Goal: Information Seeking & Learning: Learn about a topic

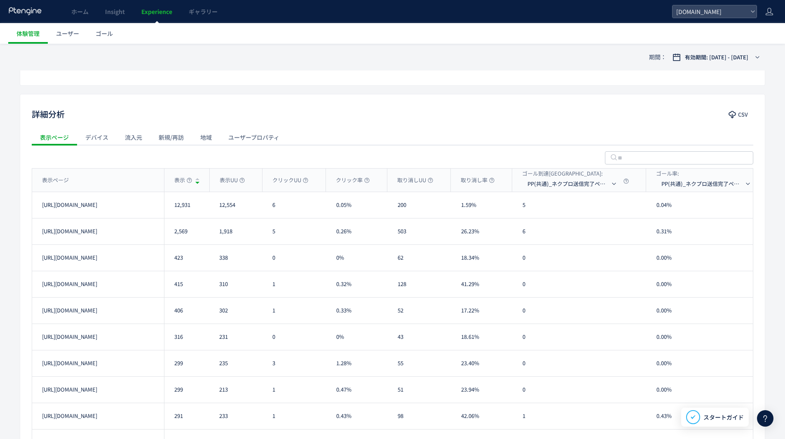
click at [185, 134] on div "新規/再訪" at bounding box center [171, 137] width 42 height 16
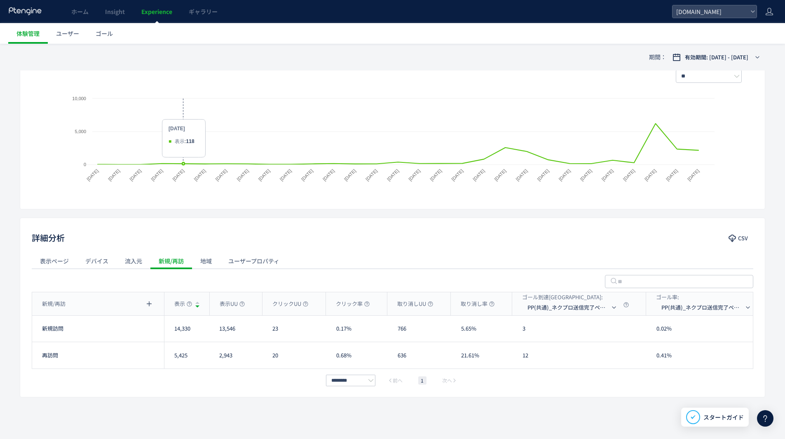
scroll to position [141, 0]
click at [132, 257] on div "流入元" at bounding box center [134, 261] width 34 height 16
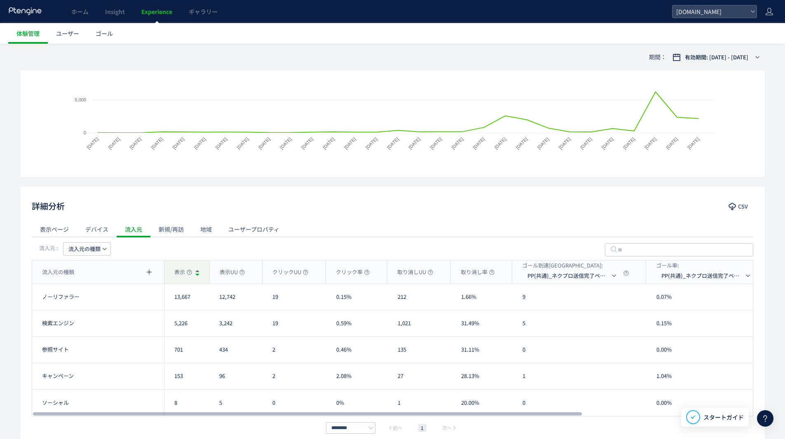
scroll to position [220, 0]
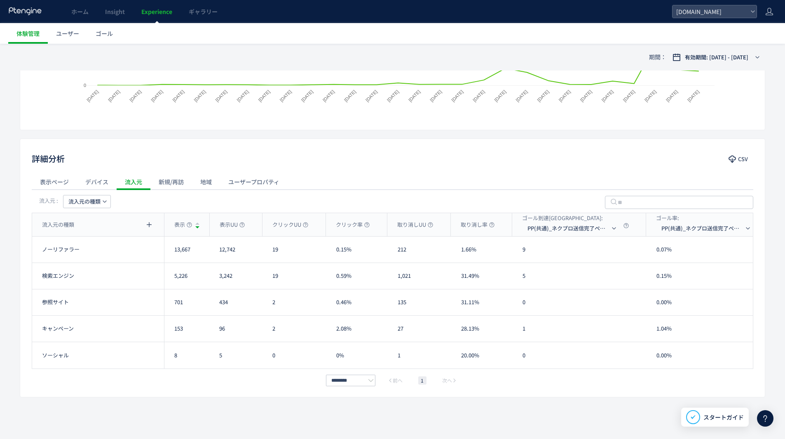
click at [209, 185] on div "地域" at bounding box center [206, 182] width 28 height 16
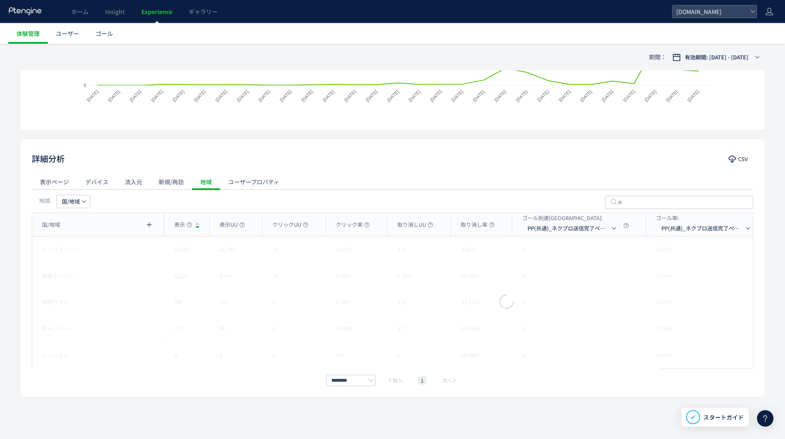
scroll to position [115, 0]
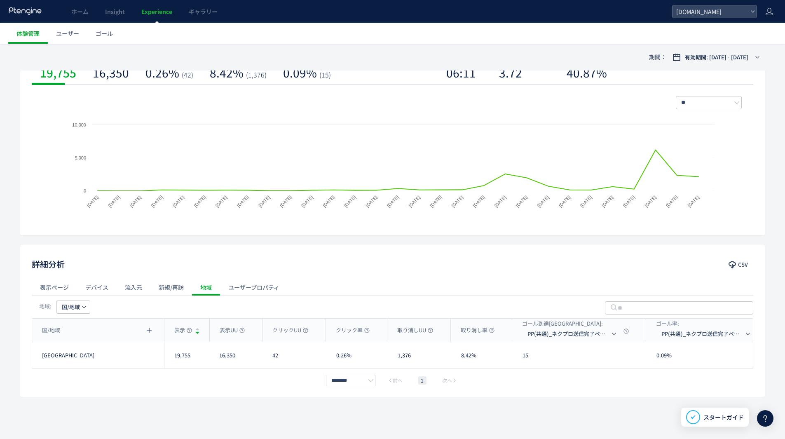
click at [176, 284] on div "新規/再訪" at bounding box center [171, 287] width 42 height 16
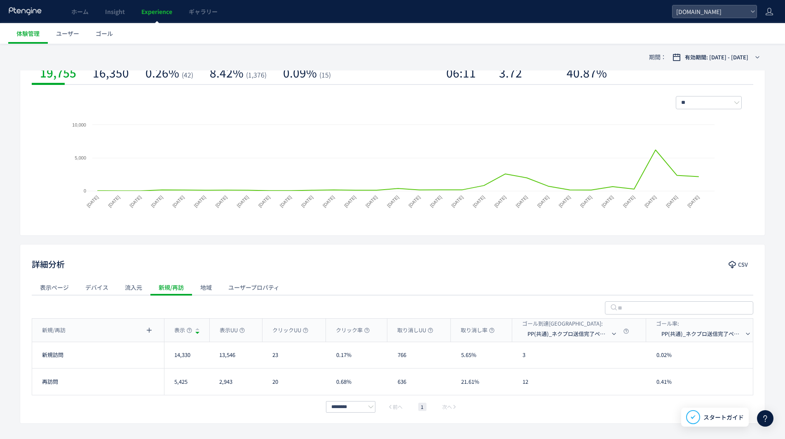
click at [107, 288] on div "デバイス" at bounding box center [97, 287] width 40 height 16
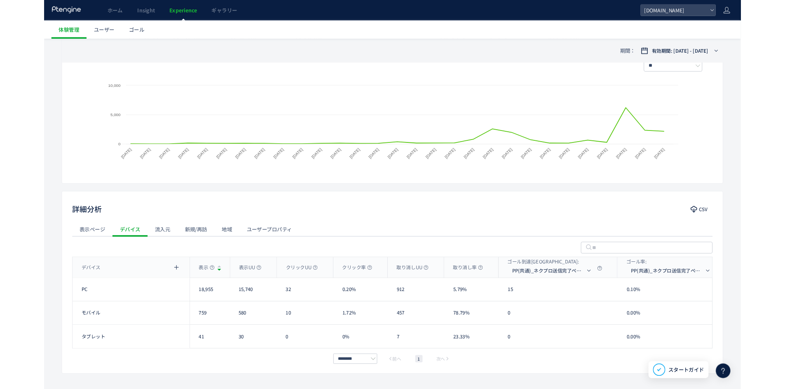
scroll to position [167, 0]
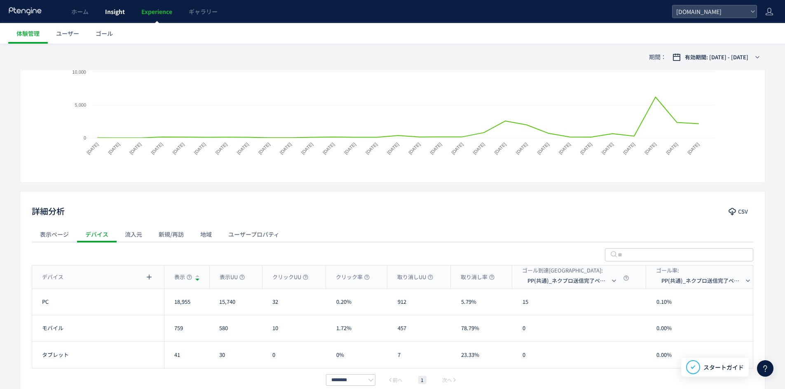
click at [113, 17] on link "Insight" at bounding box center [115, 11] width 36 height 23
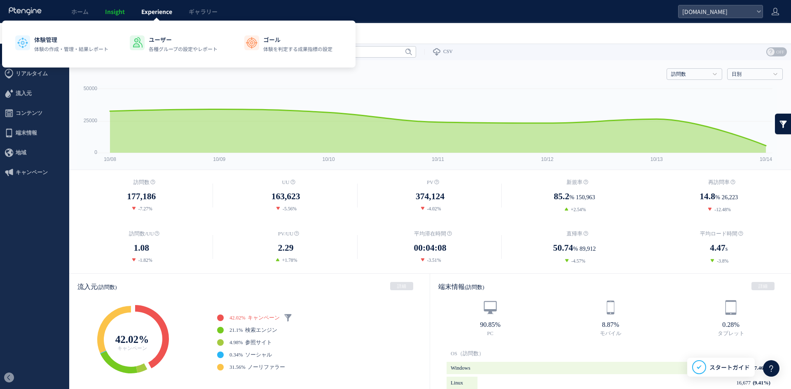
click at [149, 14] on span "Experience" at bounding box center [156, 11] width 31 height 8
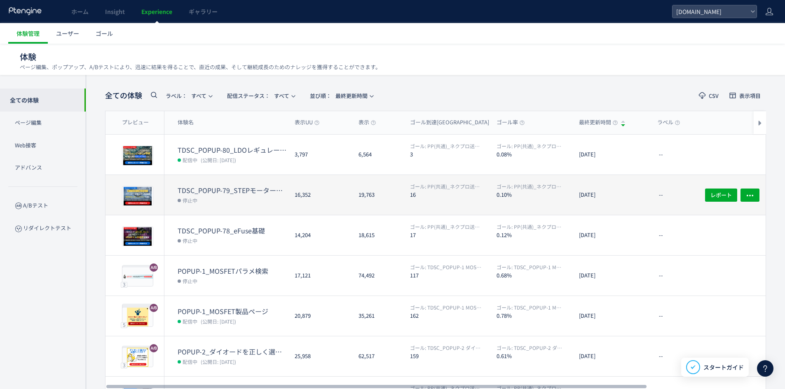
click at [234, 198] on dd "停止中" at bounding box center [233, 200] width 110 height 11
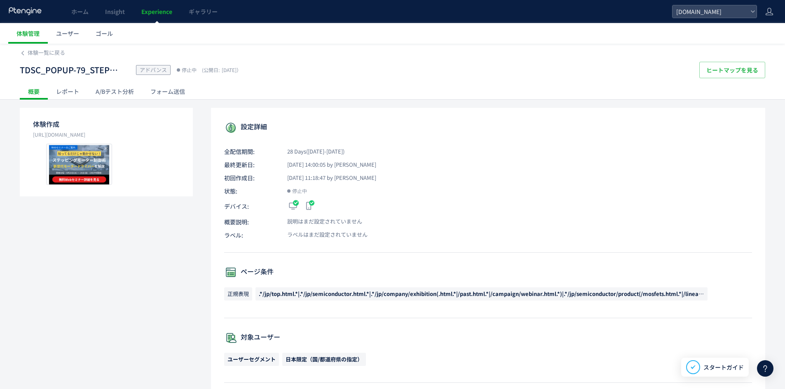
click at [68, 91] on div "レポート" at bounding box center [68, 91] width 40 height 16
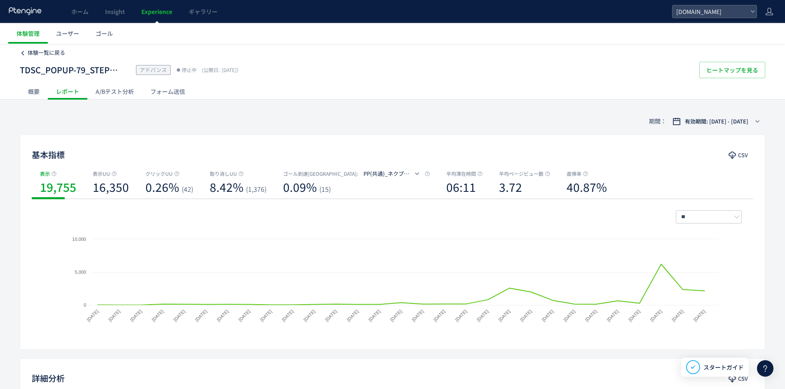
click at [48, 50] on span "体験一覧に戻る" at bounding box center [47, 53] width 38 height 8
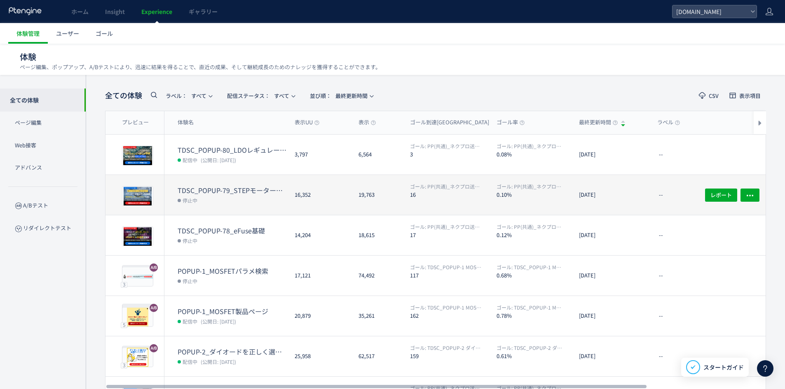
click at [254, 197] on dd "停止中" at bounding box center [233, 200] width 110 height 11
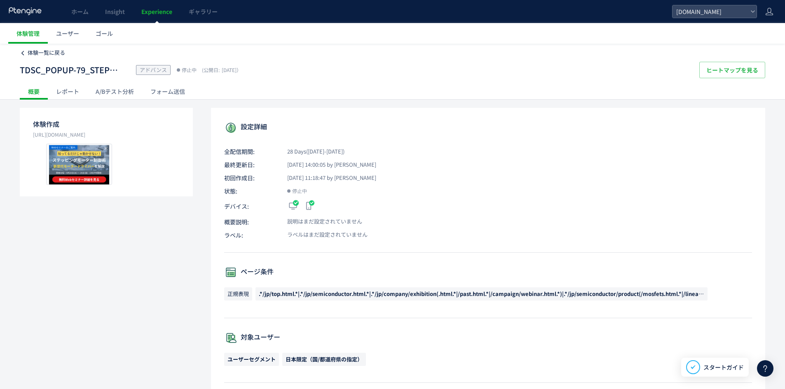
click at [57, 54] on span "体験一覧に戻る" at bounding box center [47, 53] width 38 height 8
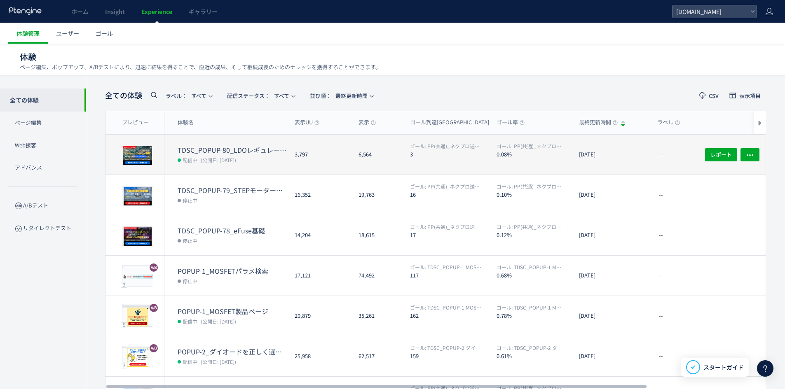
click at [229, 148] on dt "TDSC_POPUP-80_LDOレギュレーター基礎" at bounding box center [233, 149] width 110 height 9
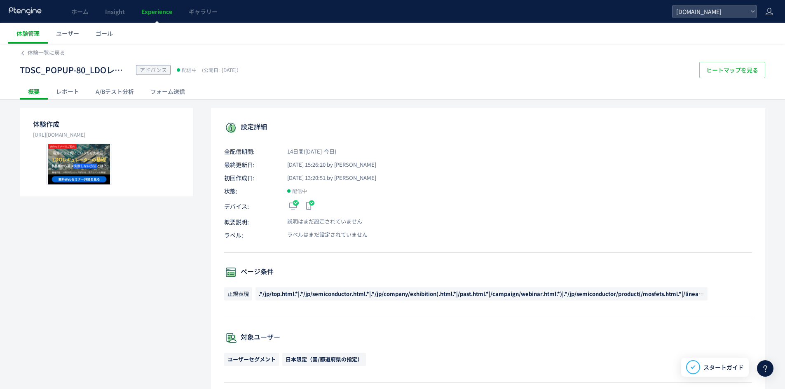
click at [67, 90] on div "レポート" at bounding box center [68, 91] width 40 height 16
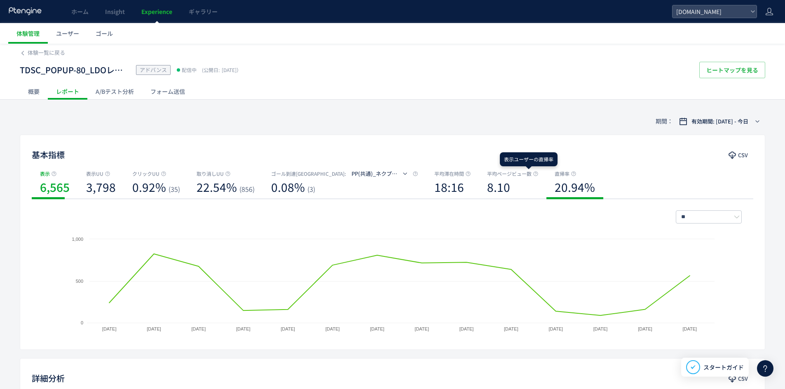
click at [571, 172] on icon at bounding box center [573, 173] width 5 height 5
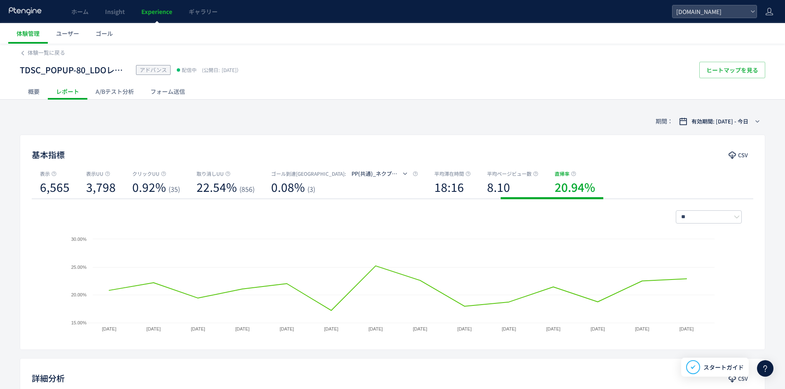
click at [555, 173] on div "直帰率" at bounding box center [575, 174] width 40 height 8
click at [42, 170] on span "表示" at bounding box center [45, 174] width 10 height 8
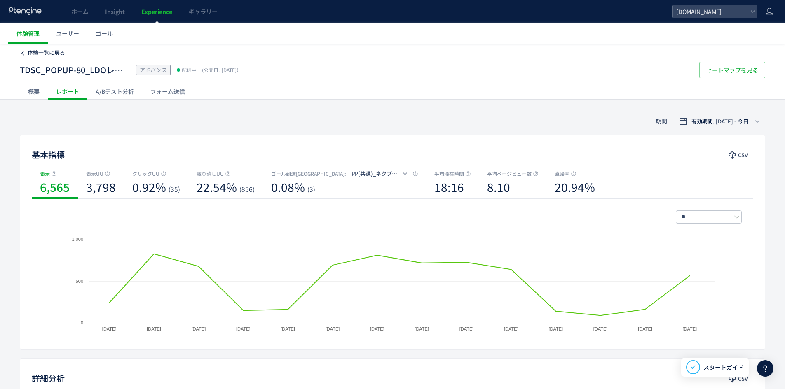
click at [37, 50] on span "体験一覧に戻る" at bounding box center [47, 53] width 38 height 8
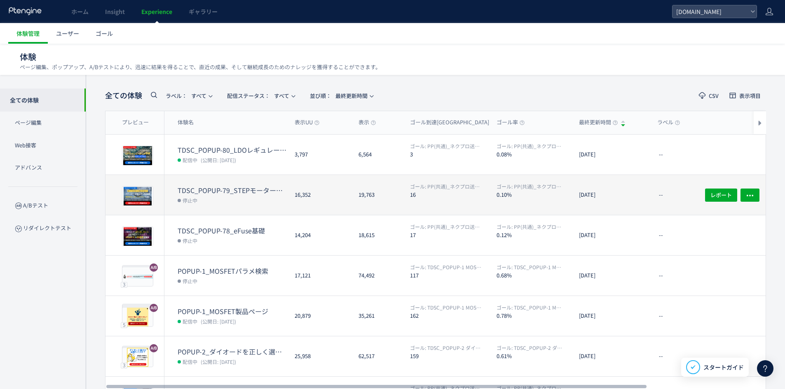
click at [237, 189] on dt "TDSC_POPUP-79_STEPモーター制御術" at bounding box center [233, 190] width 110 height 9
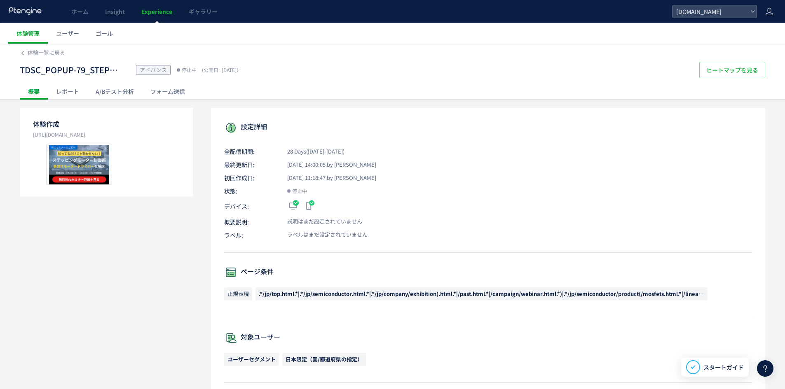
click at [57, 91] on div "レポート" at bounding box center [68, 91] width 40 height 16
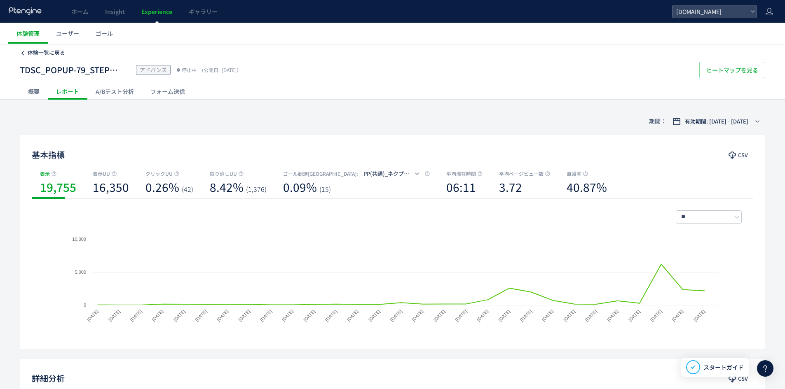
click at [44, 53] on span "体験一覧に戻る" at bounding box center [47, 53] width 38 height 8
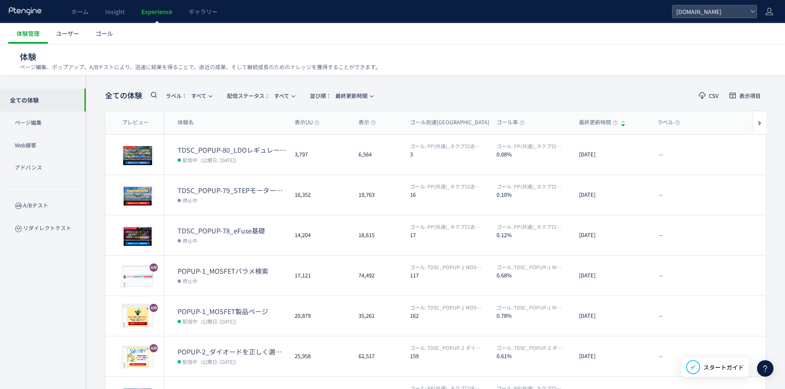
click at [154, 96] on icon at bounding box center [154, 95] width 10 height 10
type input "**"
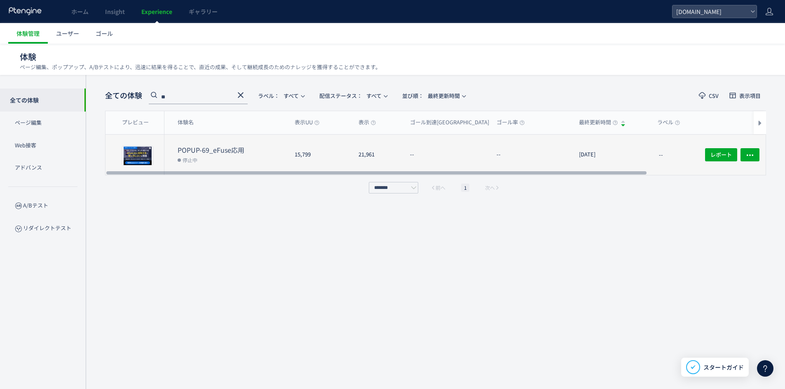
click at [199, 147] on dt "POPUP-69_eFuse応用" at bounding box center [233, 149] width 110 height 9
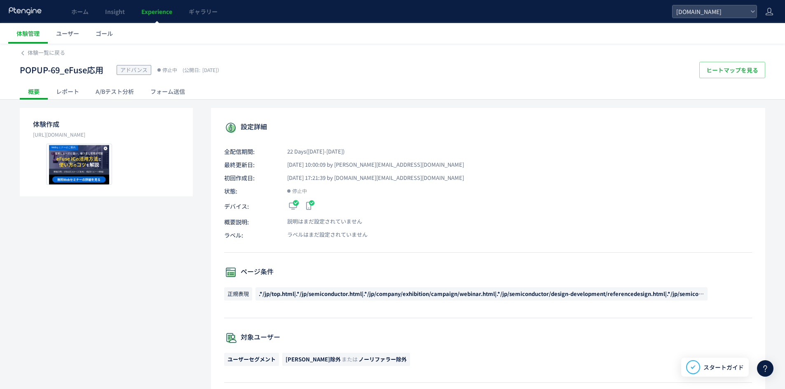
click at [66, 91] on div "レポート" at bounding box center [68, 91] width 40 height 16
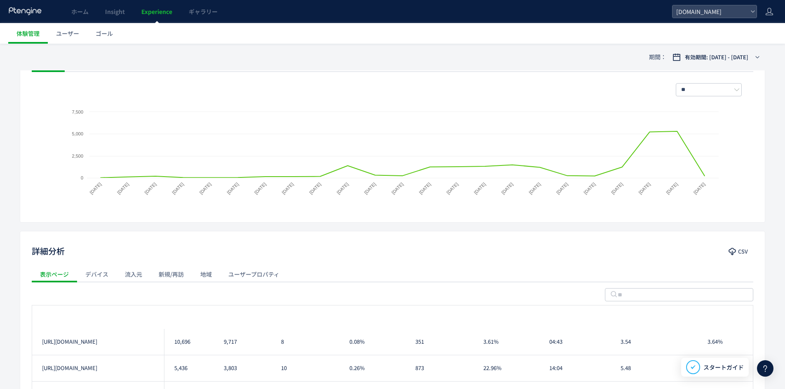
scroll to position [247, 0]
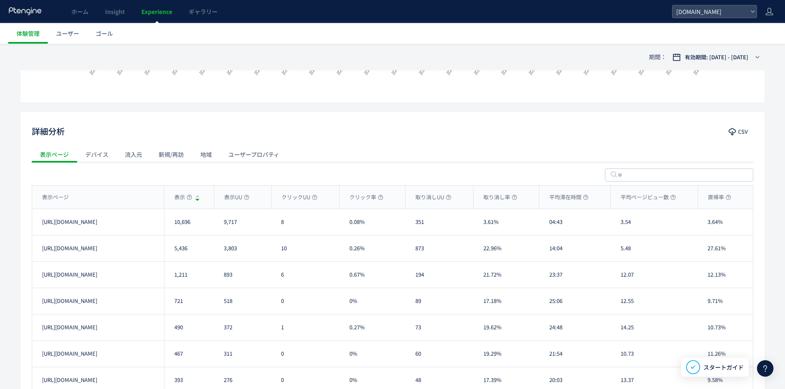
click at [104, 152] on div "デバイス" at bounding box center [97, 154] width 40 height 16
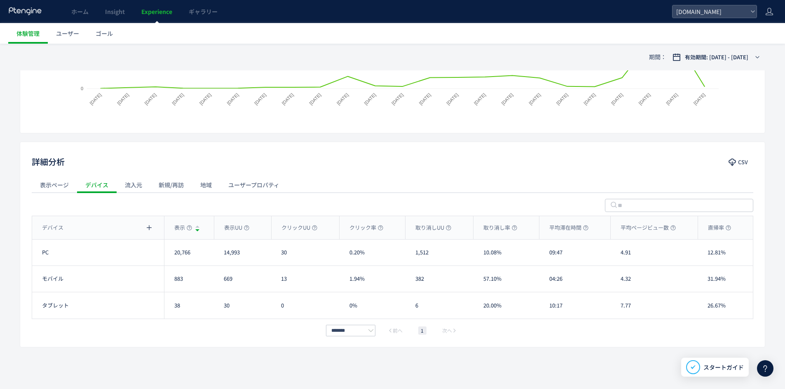
scroll to position [217, 0]
click at [66, 185] on div "表示ページ" at bounding box center [54, 185] width 45 height 16
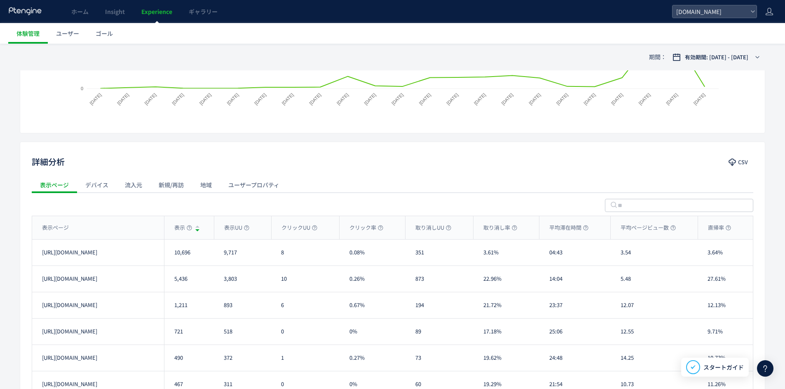
click at [130, 182] on div "流入元" at bounding box center [134, 185] width 34 height 16
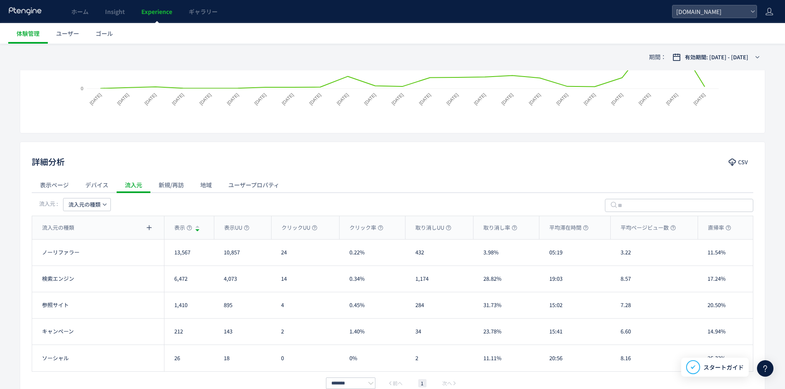
click at [168, 185] on div "新規/再訪" at bounding box center [171, 185] width 42 height 16
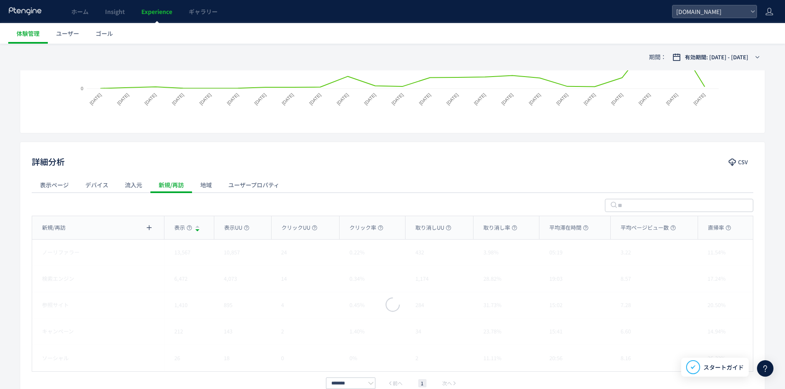
scroll to position [190, 0]
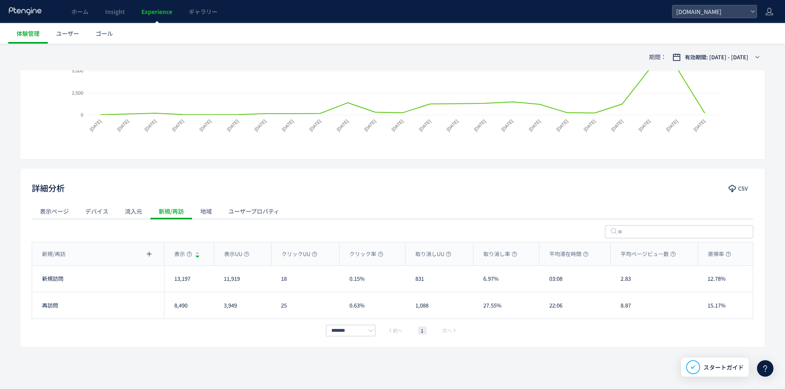
click at [133, 213] on div "流入元" at bounding box center [134, 211] width 34 height 16
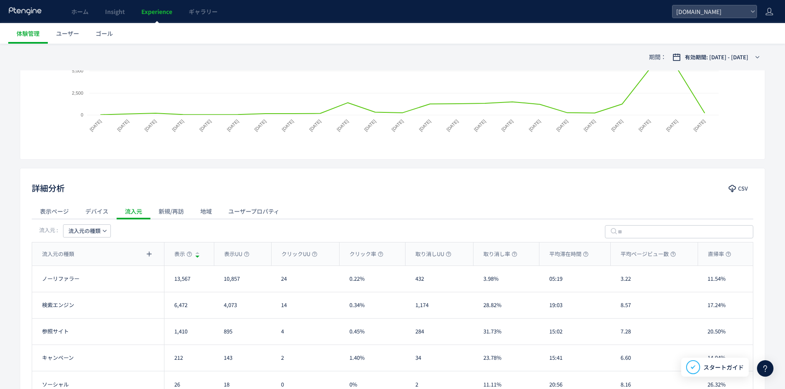
click at [159, 215] on div "新規/再訪" at bounding box center [171, 211] width 42 height 16
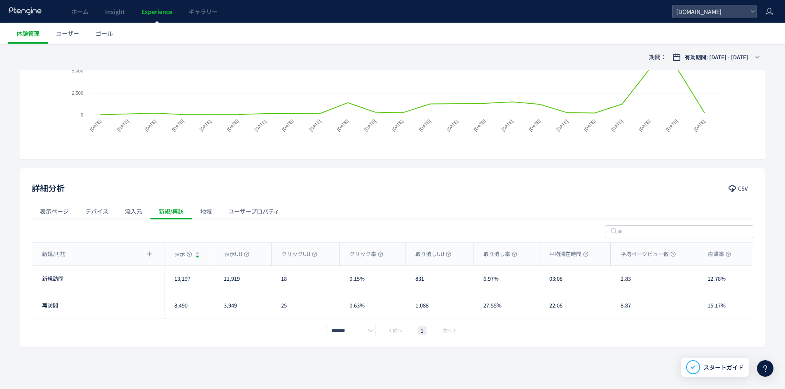
click at [211, 213] on div "地域" at bounding box center [206, 211] width 28 height 16
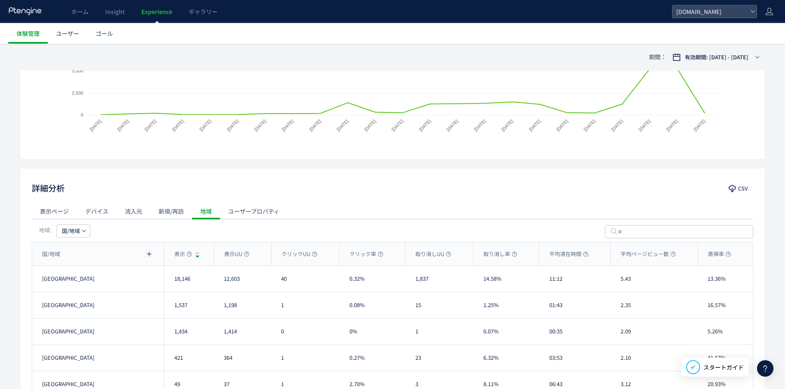
click at [263, 213] on div "ユーザープロパティ" at bounding box center [254, 211] width 68 height 16
click at [165, 211] on div "新規/再訪" at bounding box center [171, 211] width 42 height 16
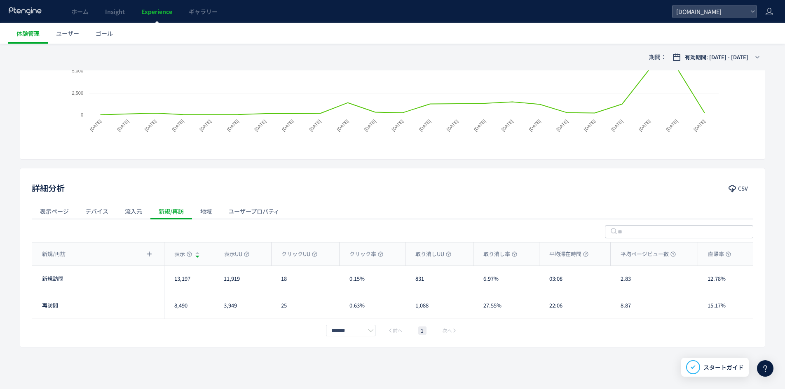
click at [126, 209] on div "流入元" at bounding box center [134, 211] width 34 height 16
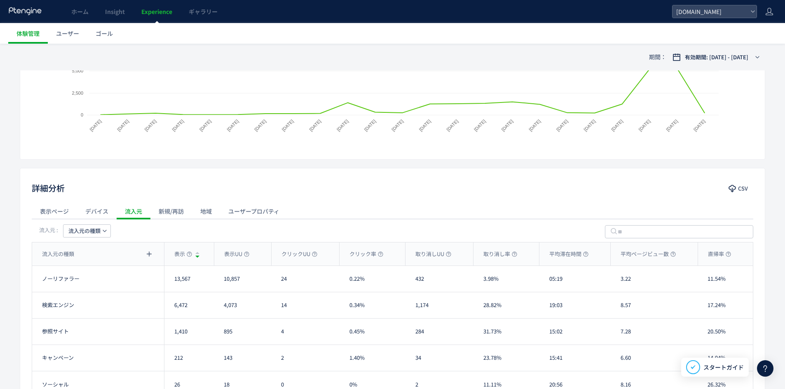
click at [84, 225] on span "流入元の種類" at bounding box center [84, 231] width 32 height 13
click at [86, 316] on li "キーワード" at bounding box center [87, 314] width 56 height 15
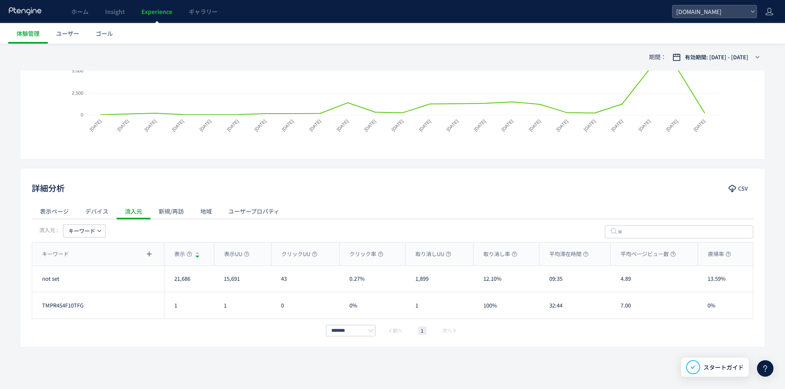
click at [135, 213] on div "流入元" at bounding box center [134, 211] width 34 height 16
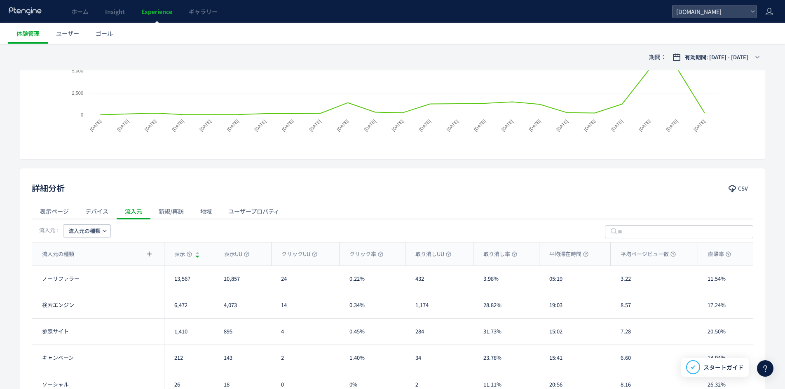
click at [98, 208] on div "デバイス" at bounding box center [97, 211] width 40 height 16
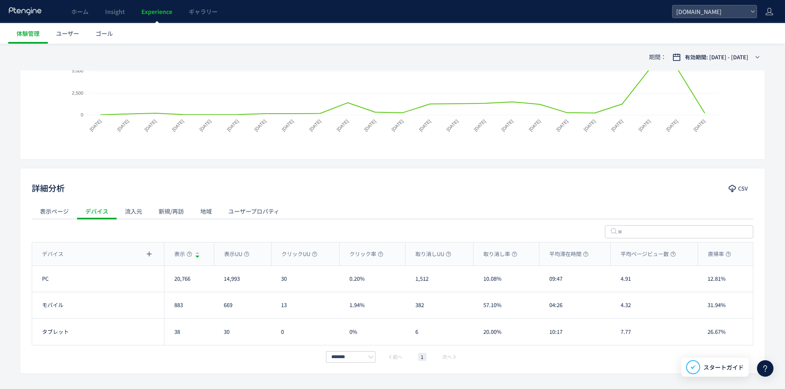
click at [99, 209] on div "デバイス" at bounding box center [97, 211] width 40 height 16
click at [134, 209] on div "流入元" at bounding box center [134, 211] width 34 height 16
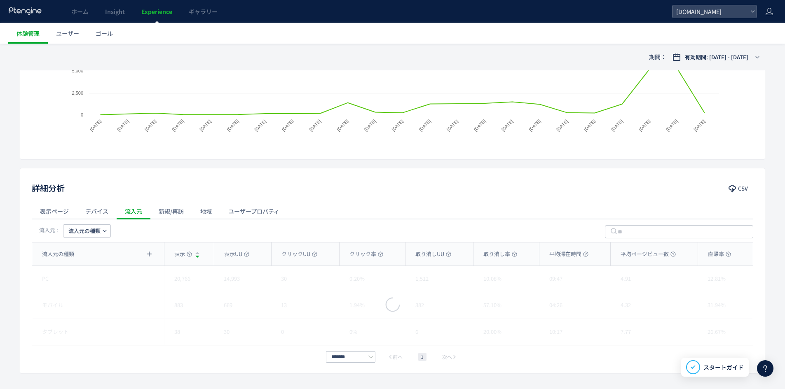
click at [104, 213] on div "デバイス" at bounding box center [97, 211] width 40 height 16
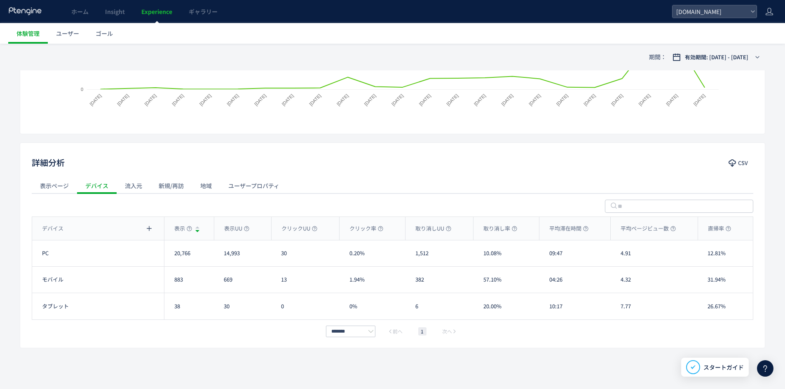
scroll to position [217, 0]
click at [143, 188] on div "流入元" at bounding box center [134, 185] width 34 height 16
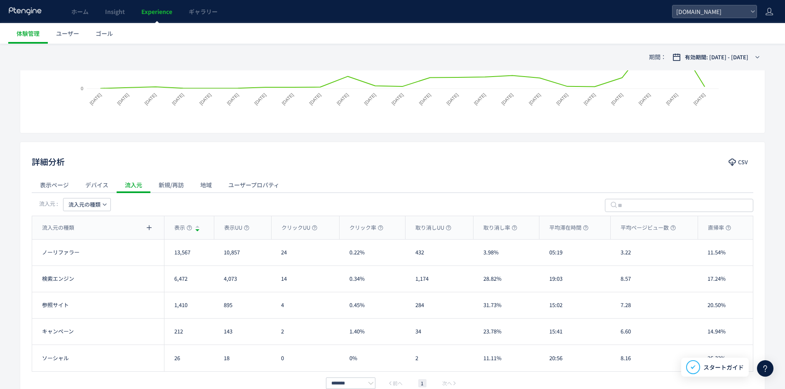
click at [174, 188] on div "新規/再訪" at bounding box center [171, 185] width 42 height 16
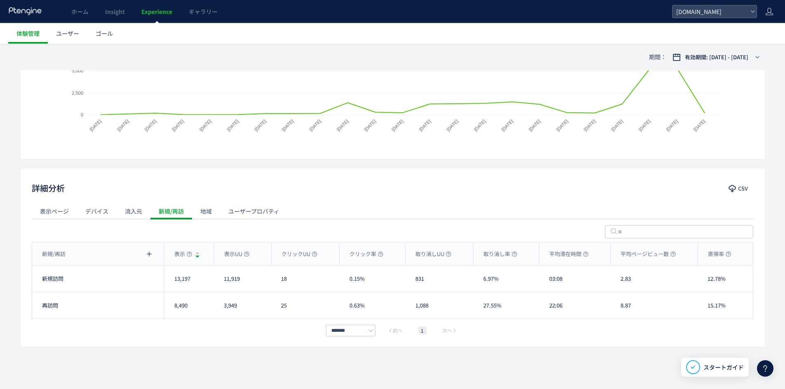
scroll to position [190, 0]
click at [209, 209] on div "地域" at bounding box center [206, 211] width 28 height 16
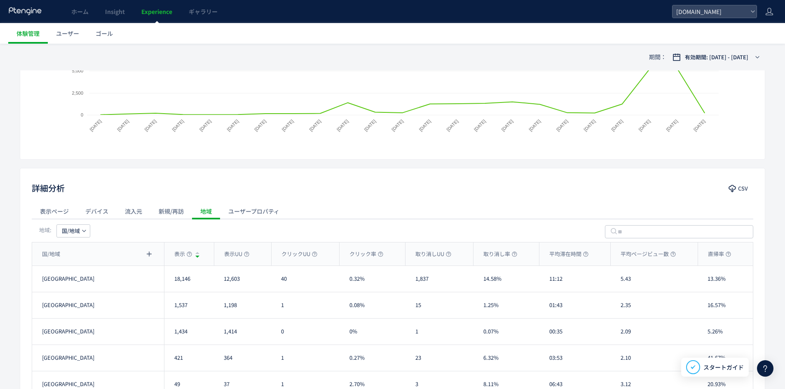
click at [234, 209] on div "ユーザープロパティ" at bounding box center [254, 211] width 68 height 16
click at [130, 206] on div "流入元" at bounding box center [134, 211] width 34 height 16
click at [189, 211] on div "新規/再訪" at bounding box center [171, 211] width 42 height 16
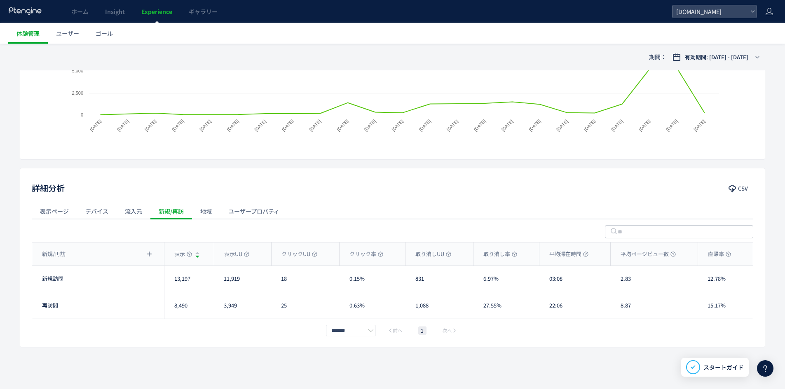
click at [213, 211] on div "地域" at bounding box center [206, 211] width 28 height 16
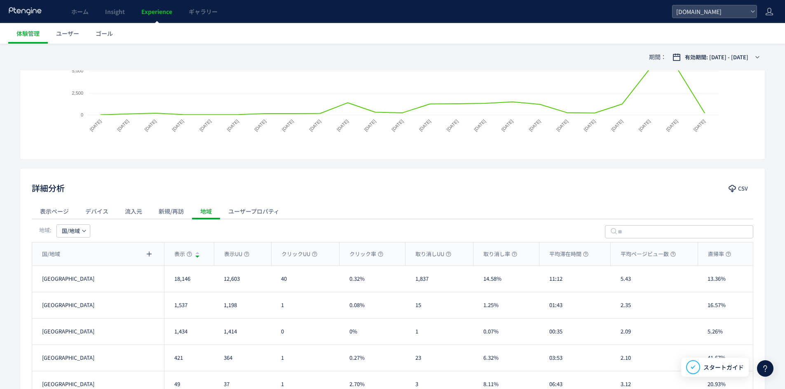
click at [249, 211] on div "ユーザープロパティ" at bounding box center [254, 211] width 68 height 16
click at [206, 211] on div "地域" at bounding box center [206, 211] width 28 height 16
click at [78, 227] on span "国/地域" at bounding box center [71, 231] width 18 height 13
click at [90, 208] on div "デバイス" at bounding box center [97, 211] width 40 height 16
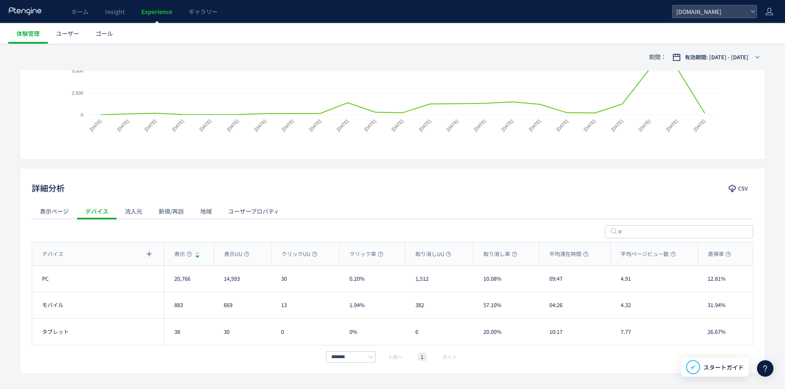
click at [62, 212] on div "表示ページ" at bounding box center [54, 211] width 45 height 16
